Goal: Task Accomplishment & Management: Use online tool/utility

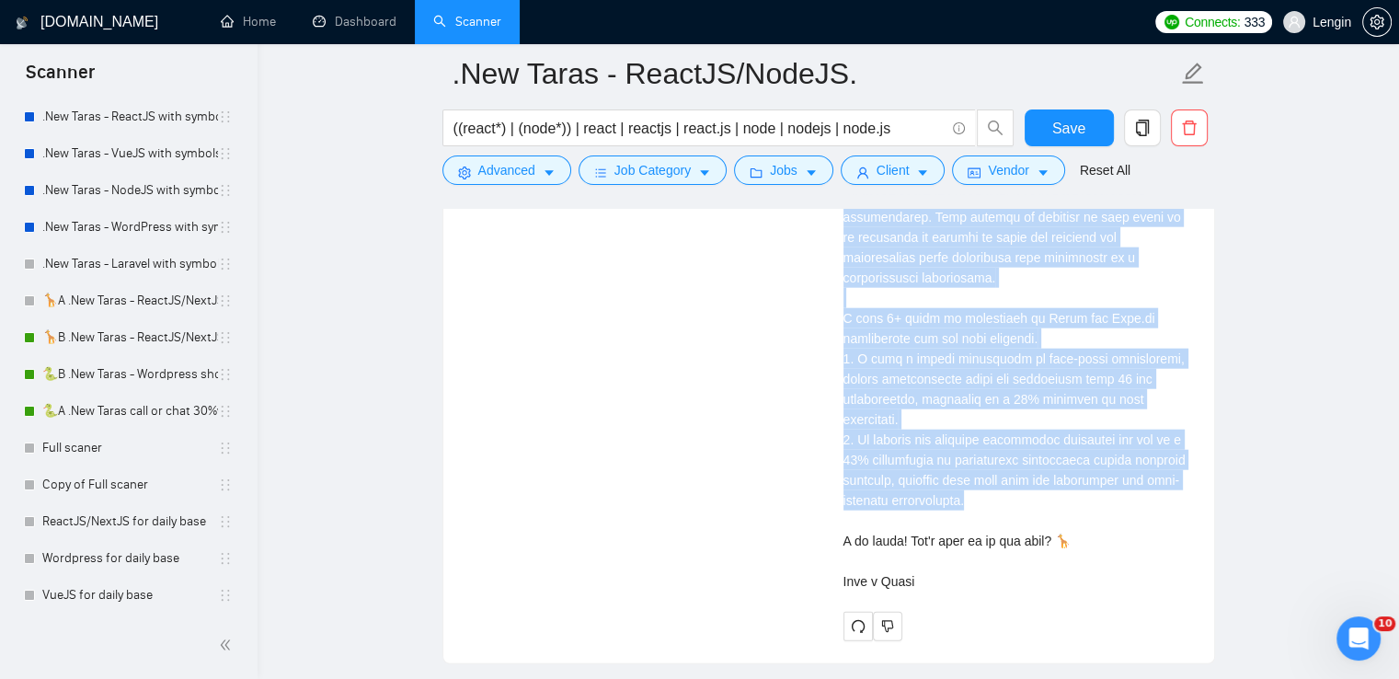
scroll to position [315, 0]
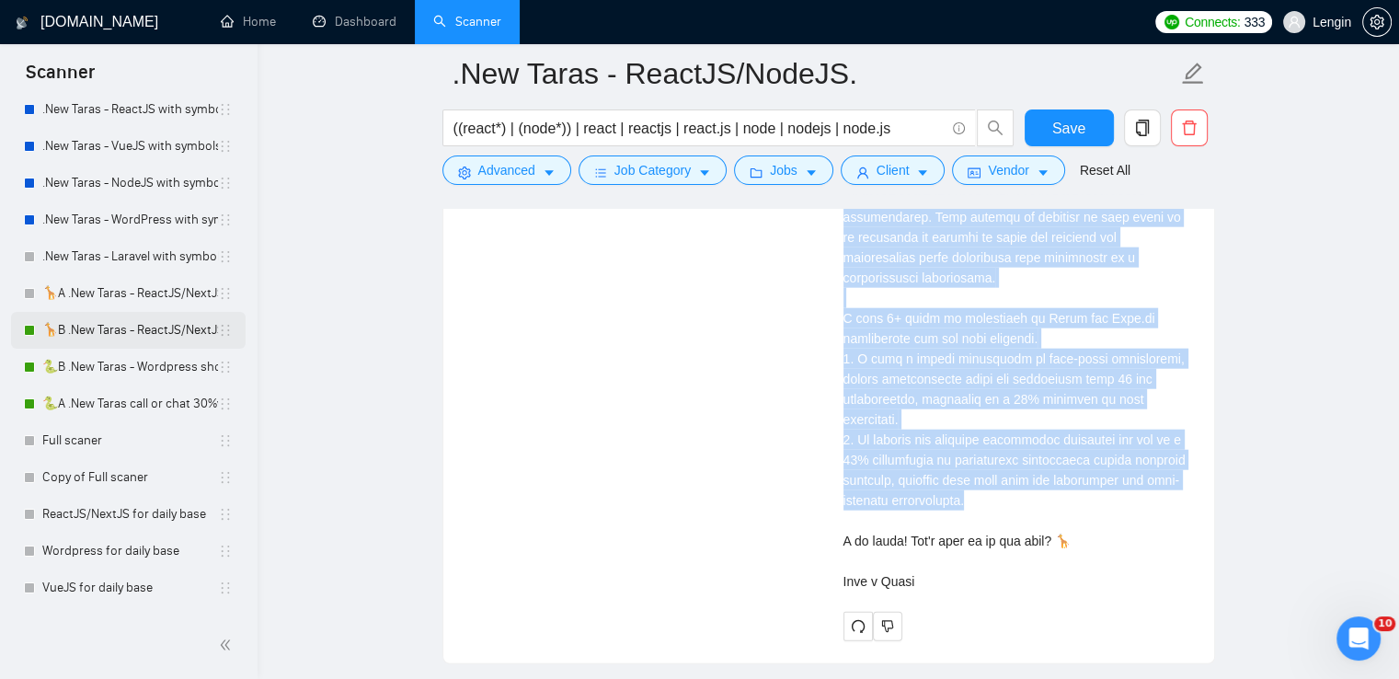
click at [151, 325] on link "🦒B .New Taras - ReactJS/NextJS rel exp 23/04" at bounding box center [130, 330] width 176 height 37
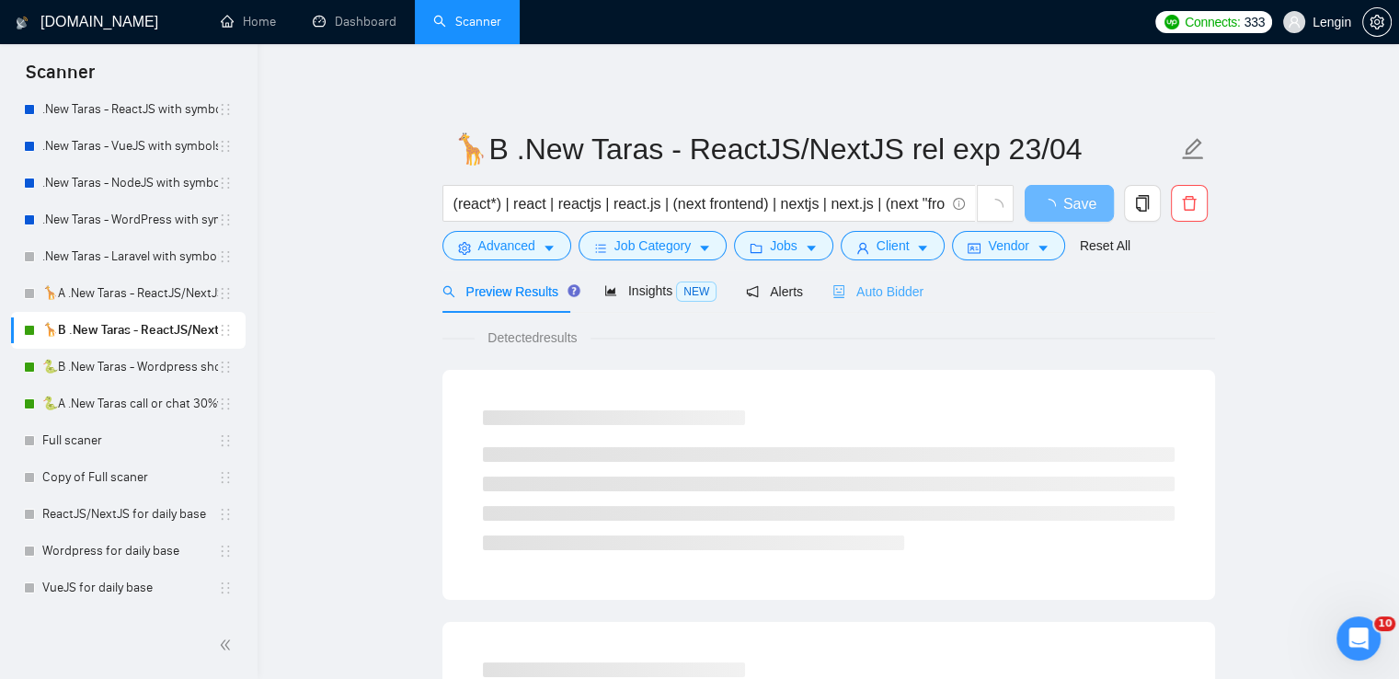
click at [871, 305] on div "Auto Bidder" at bounding box center [877, 290] width 91 height 43
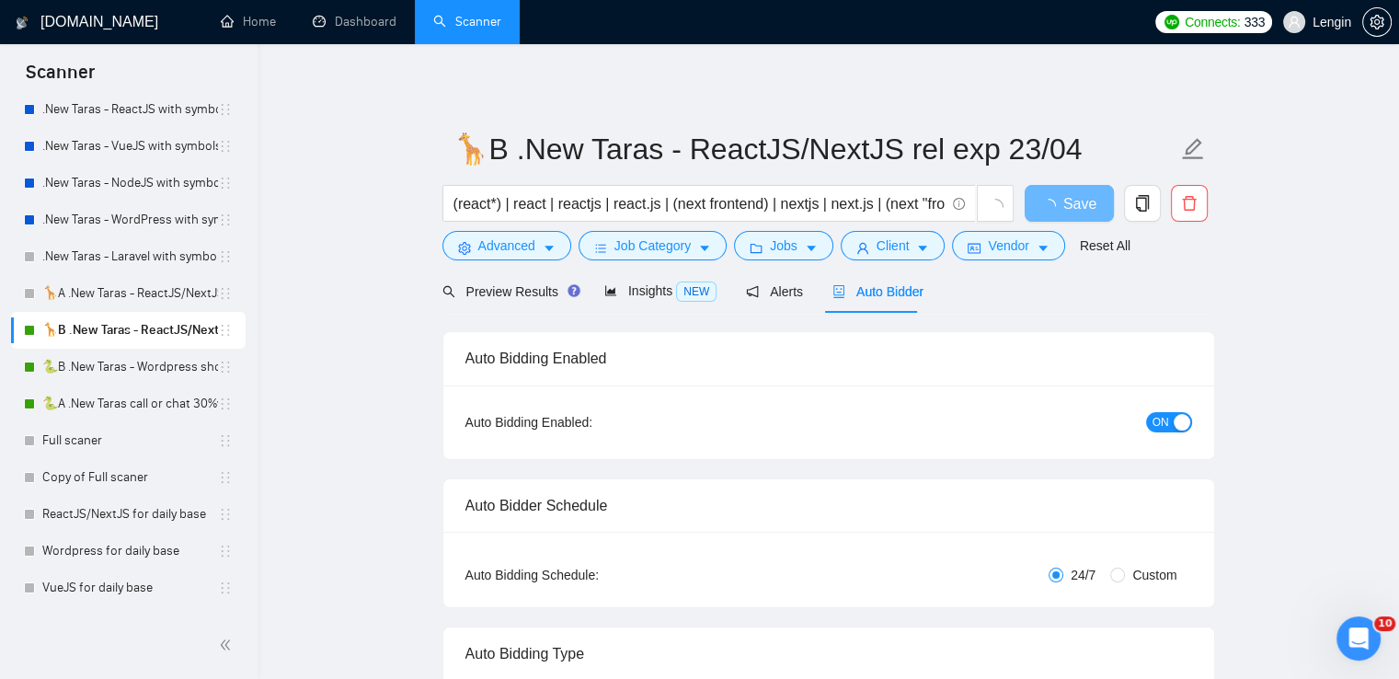
radio input "false"
radio input "true"
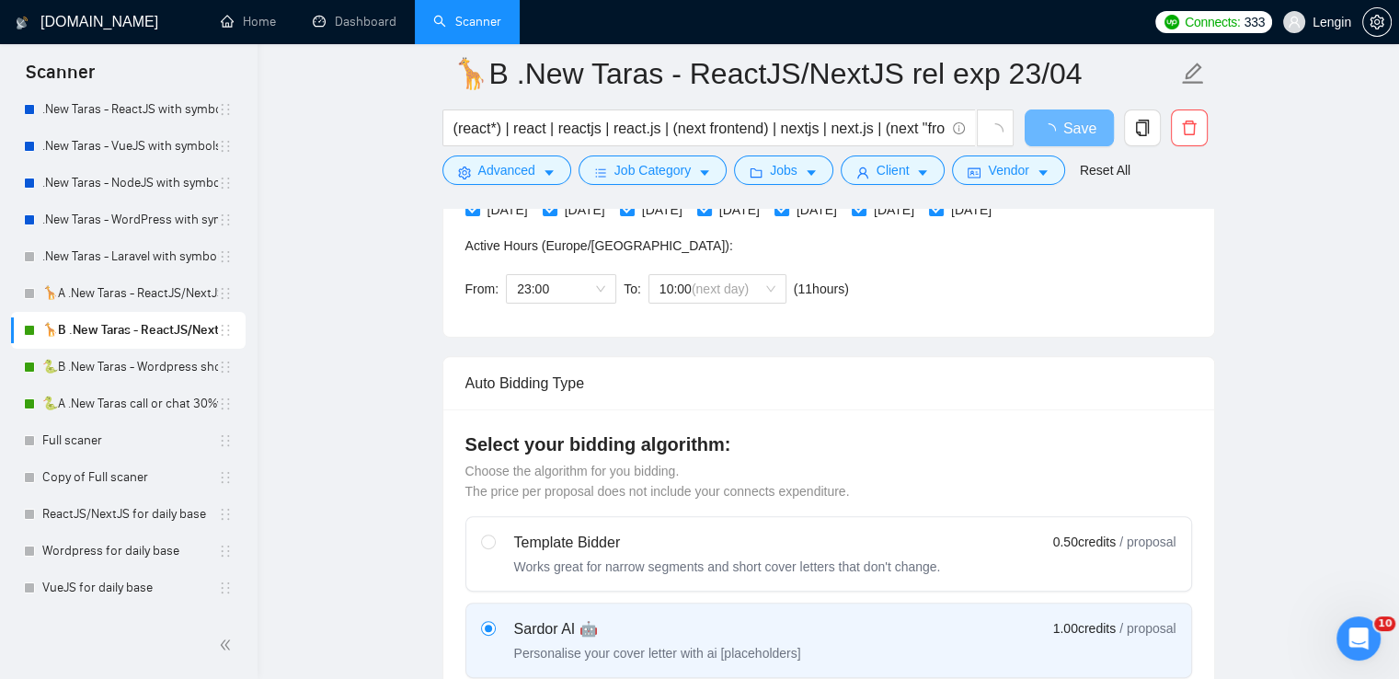
scroll to position [519, 0]
click at [123, 367] on link "🐍B .New Taras - Wordpress short 23/04" at bounding box center [130, 366] width 176 height 37
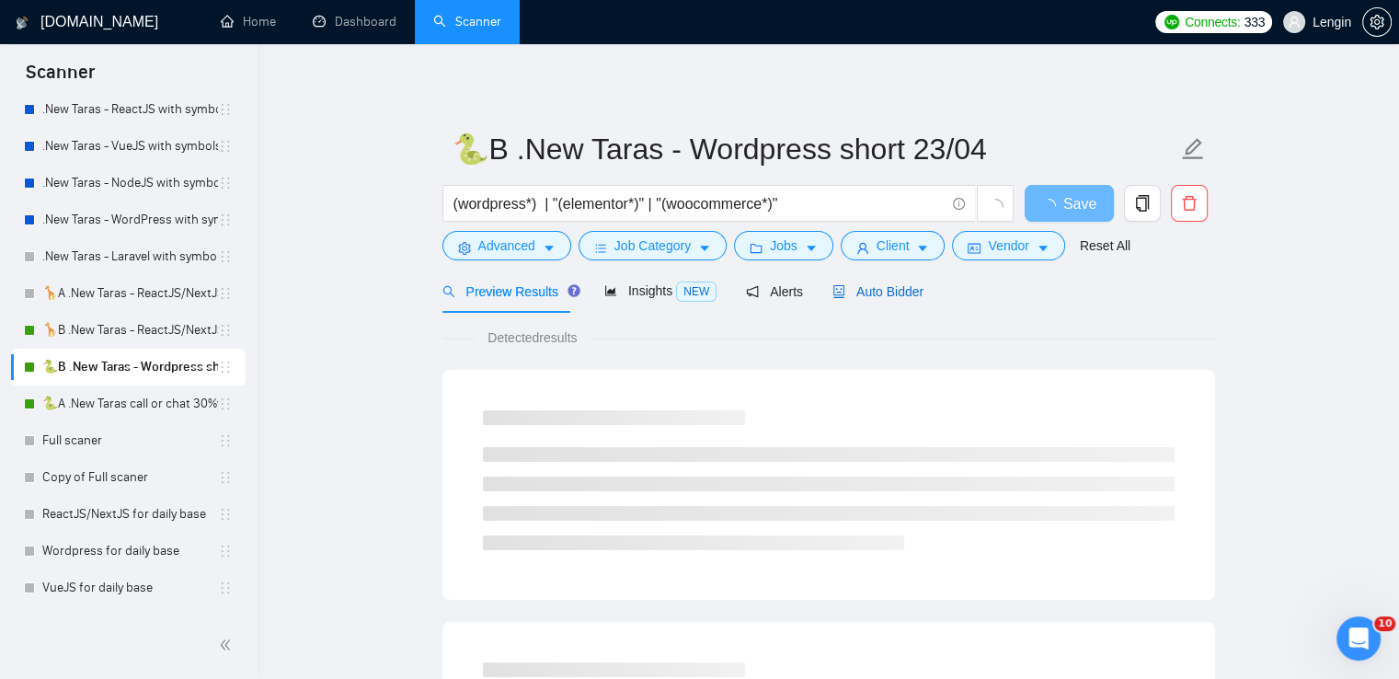
click at [879, 291] on span "Auto Bidder" at bounding box center [877, 291] width 91 height 15
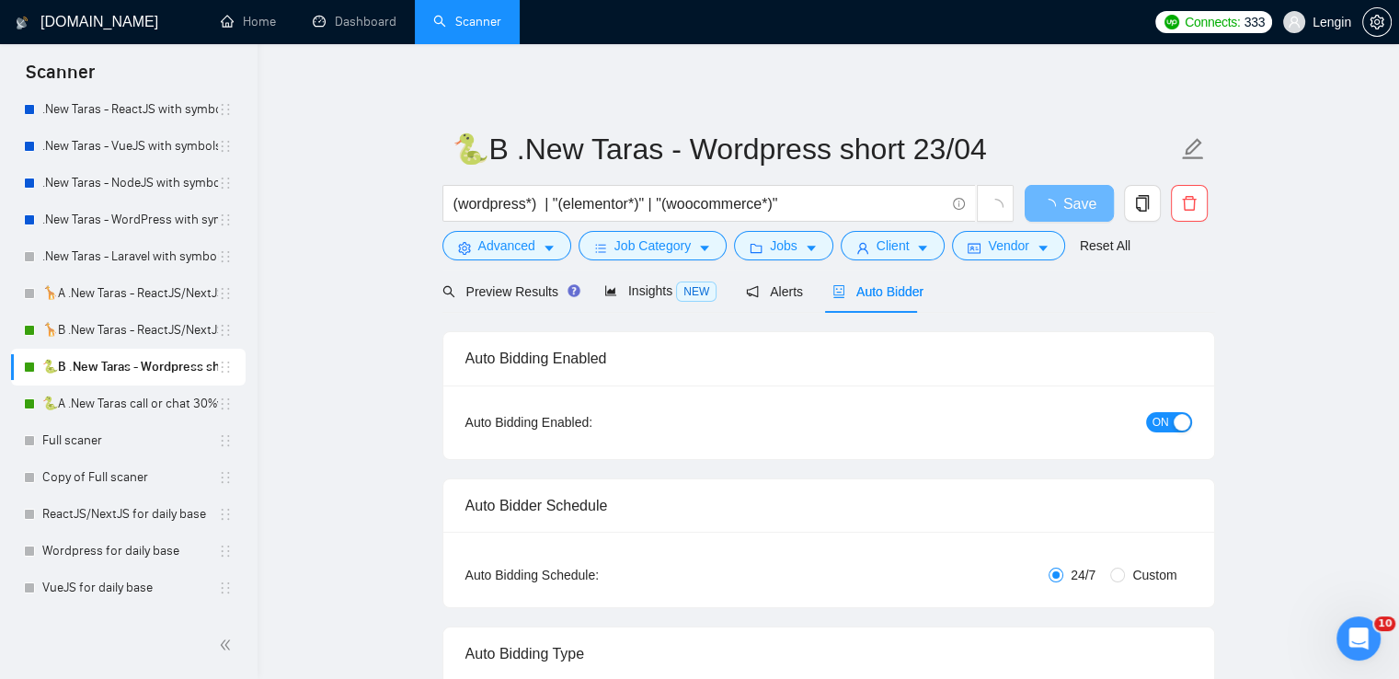
radio input "false"
radio input "true"
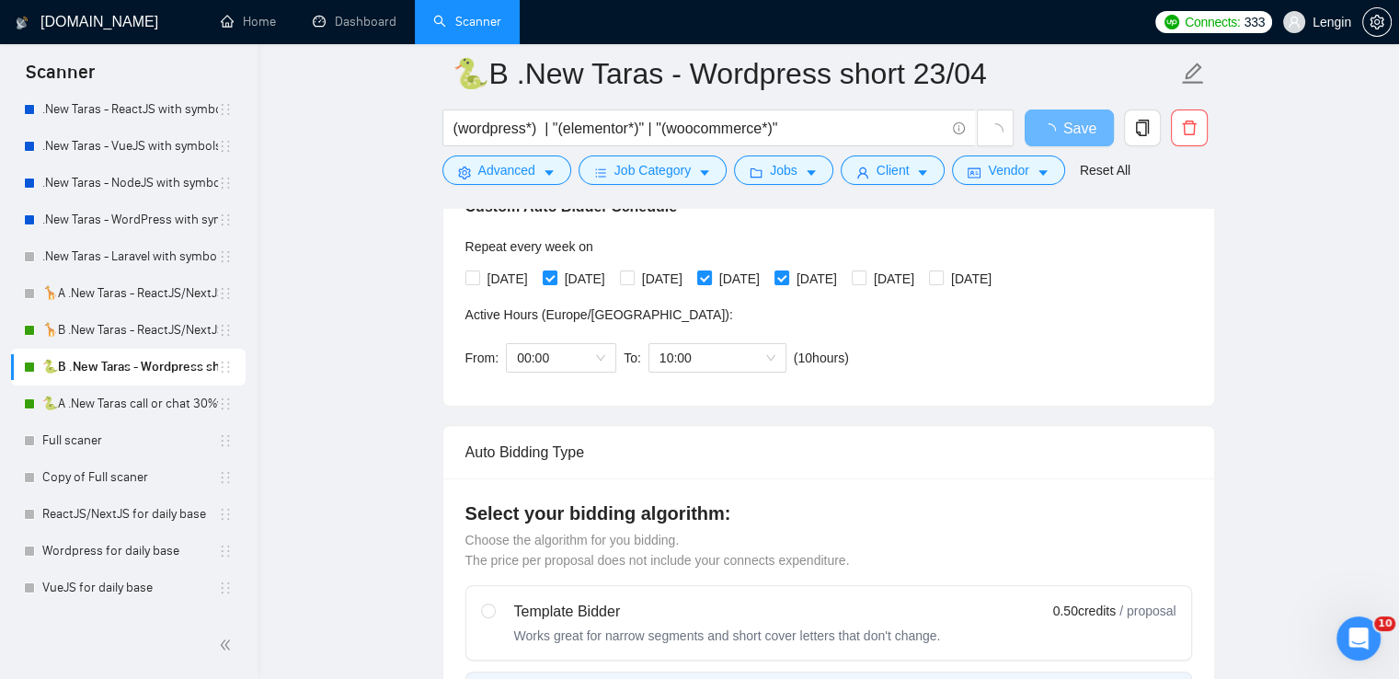
scroll to position [449, 0]
click at [174, 422] on link "Full scaner" at bounding box center [130, 440] width 176 height 37
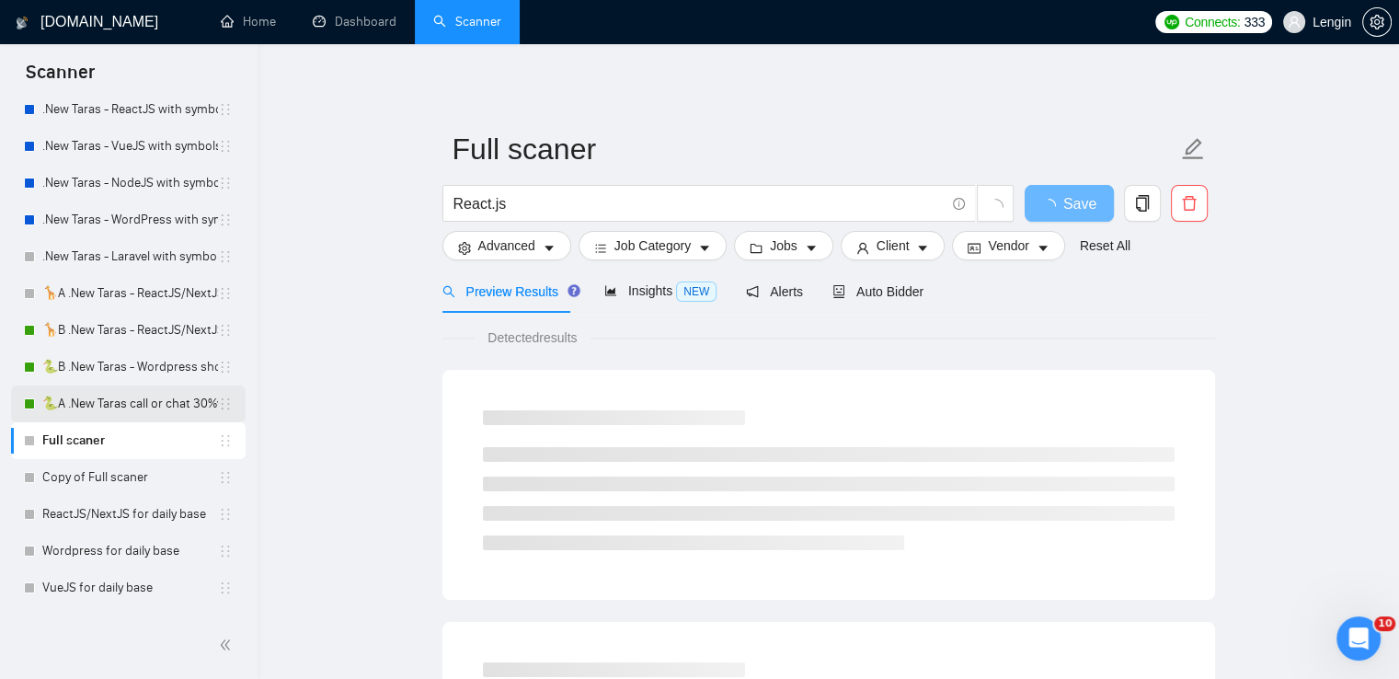
click at [140, 413] on link "🐍A .New Taras call or chat 30%view 0 reply 23/04" at bounding box center [130, 403] width 176 height 37
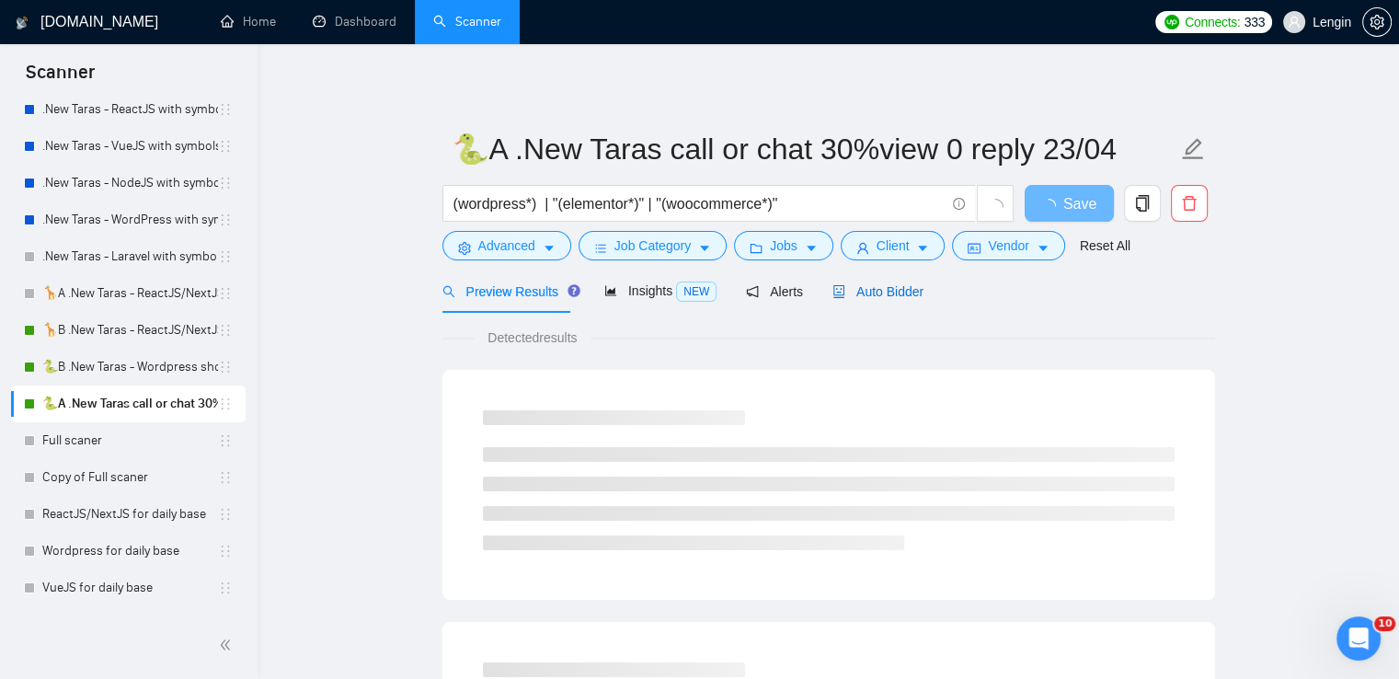
click at [891, 284] on span "Auto Bidder" at bounding box center [877, 291] width 91 height 15
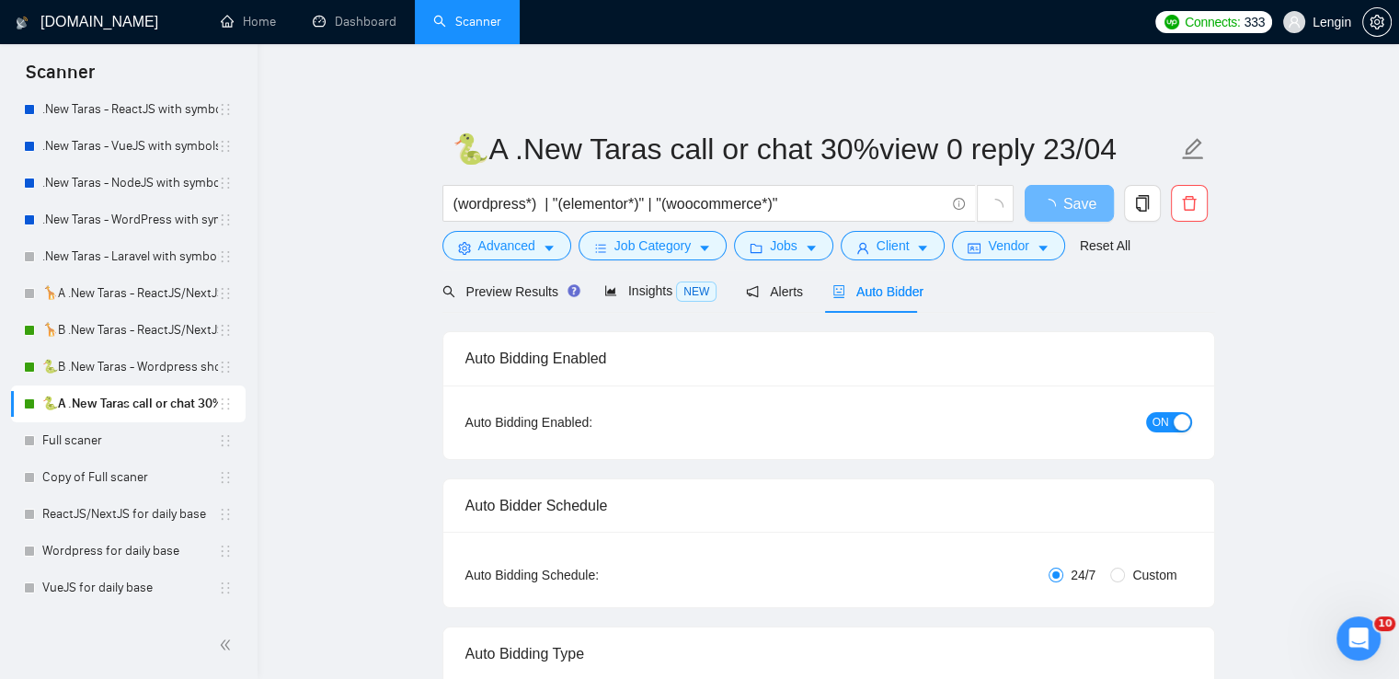
radio input "false"
radio input "true"
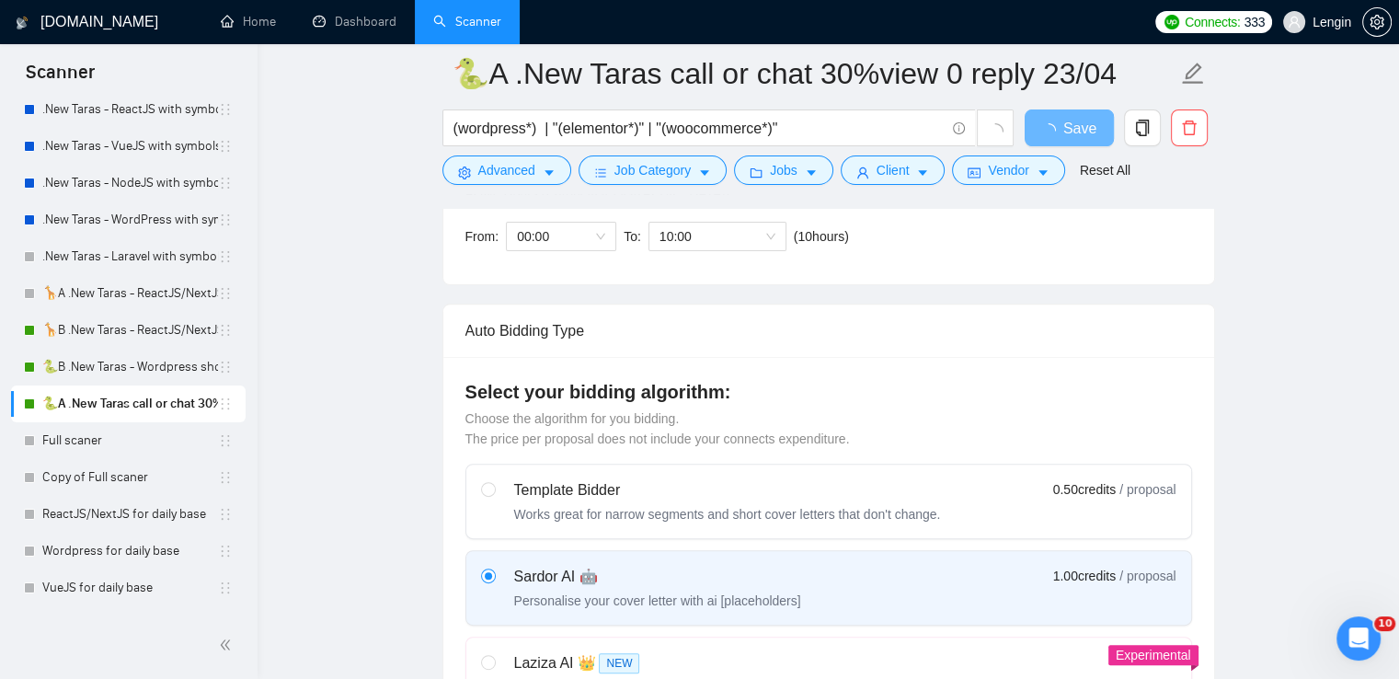
scroll to position [407, 0]
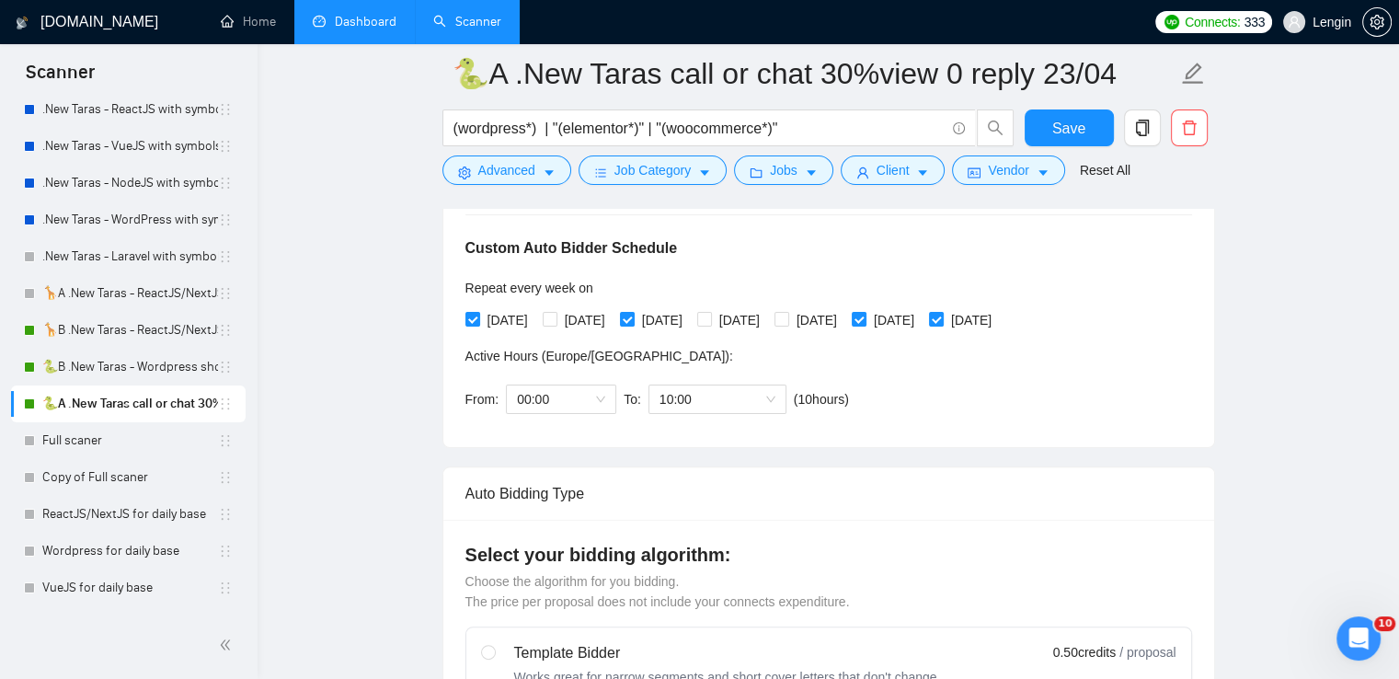
click at [390, 19] on link "Dashboard" at bounding box center [355, 22] width 84 height 16
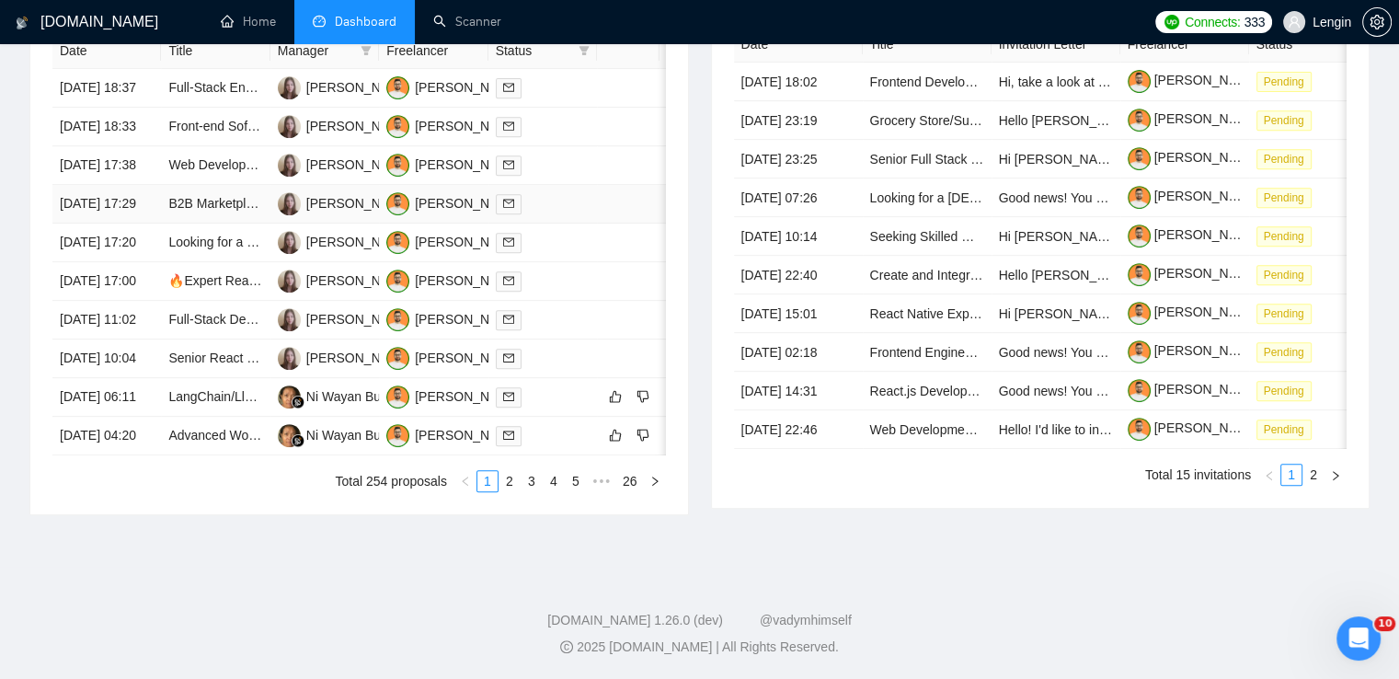
scroll to position [908, 0]
click at [503, 491] on link "2" at bounding box center [509, 481] width 20 height 20
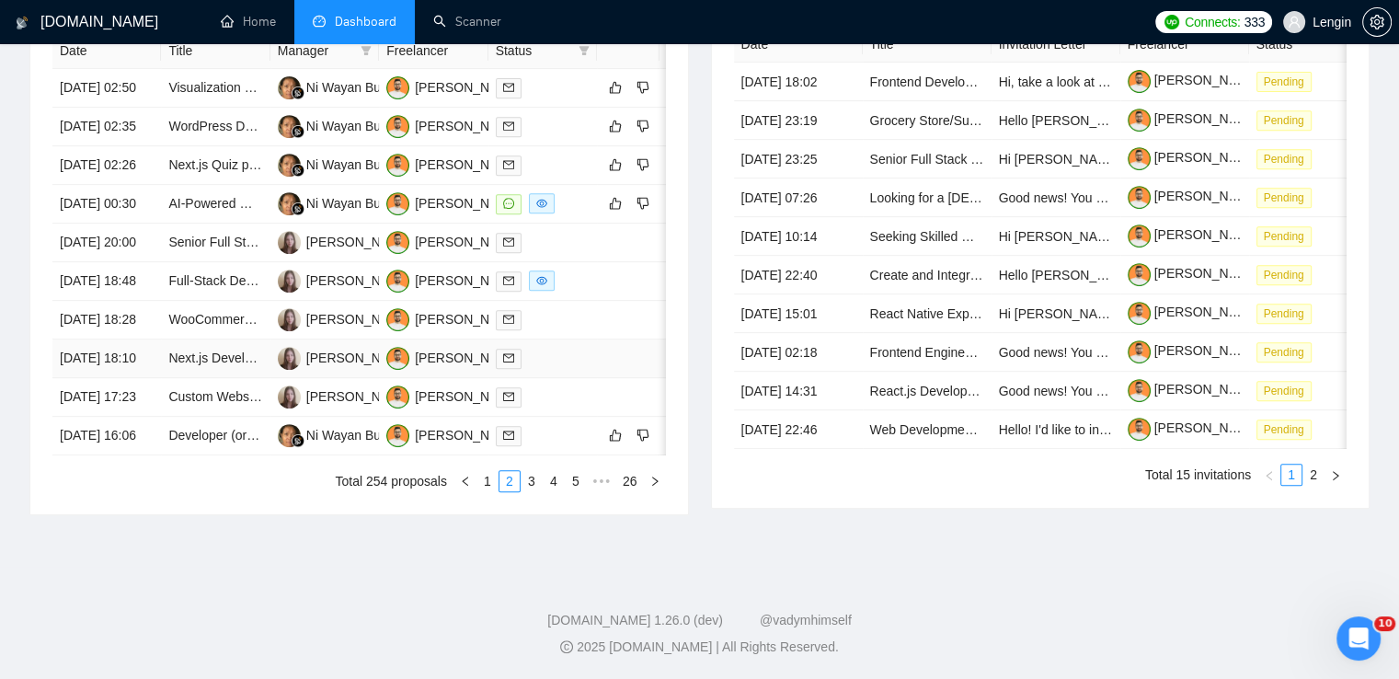
scroll to position [879, 0]
click at [488, 491] on link "1" at bounding box center [487, 481] width 20 height 20
